Goal: Task Accomplishment & Management: Use online tool/utility

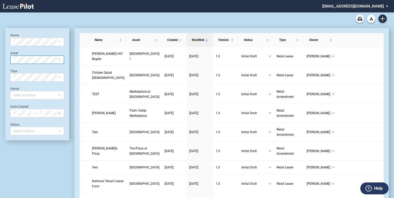
click at [61, 59] on div "Select Asset" at bounding box center [37, 60] width 54 height 8
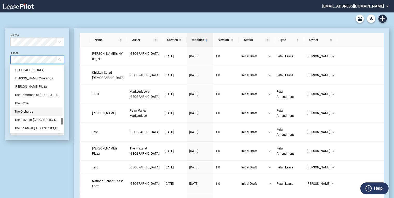
scroll to position [519, 0]
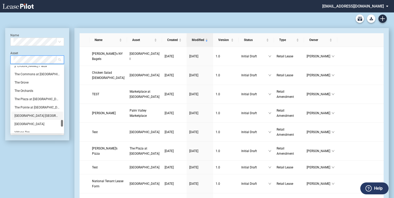
click at [36, 115] on div "[GEOGRAPHIC_DATA] [GEOGRAPHIC_DATA]" at bounding box center [37, 115] width 45 height 5
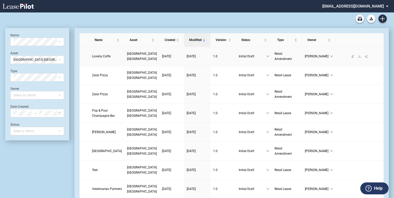
click at [127, 55] on span "[GEOGRAPHIC_DATA] [GEOGRAPHIC_DATA]" at bounding box center [142, 56] width 30 height 9
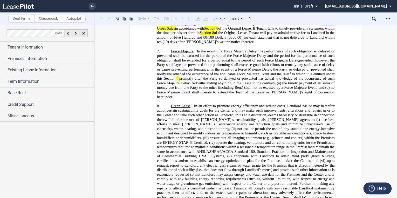
scroll to position [830, 0]
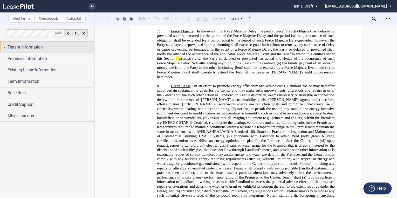
click at [12, 49] on span "Tenant Information" at bounding box center [25, 47] width 35 height 6
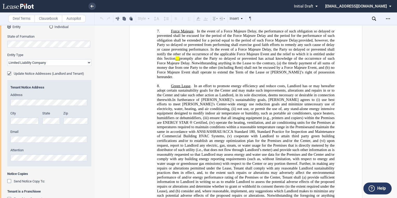
scroll to position [83, 0]
